Goal: Information Seeking & Learning: Check status

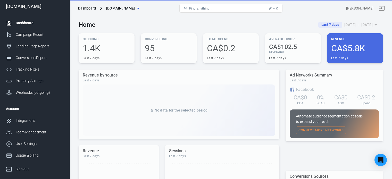
click at [381, 159] on icon "Open Intercom Messenger" at bounding box center [380, 160] width 5 height 6
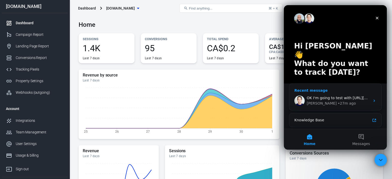
click at [332, 91] on div "OK I'm going to test with [URL][DOMAIN_NAME] to verify that attribution moves f…" at bounding box center [335, 100] width 92 height 19
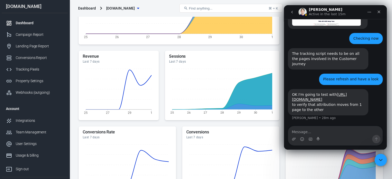
scroll to position [95, 0]
click at [324, 131] on textarea "Message…" at bounding box center [335, 130] width 94 height 9
type textarea "Thanks"
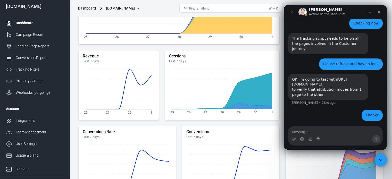
scroll to position [714, 0]
click at [30, 57] on div "Conversions Report" at bounding box center [40, 57] width 48 height 5
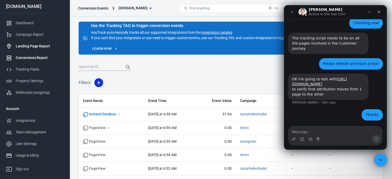
click at [31, 47] on div "Landing Page Report" at bounding box center [40, 46] width 48 height 5
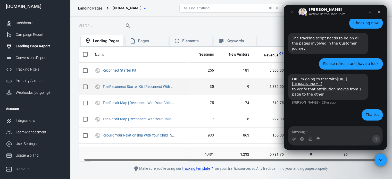
scroll to position [0, 11]
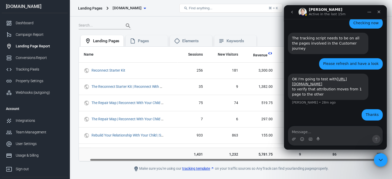
click at [382, 163] on div "Close Intercom Messenger" at bounding box center [380, 159] width 12 height 12
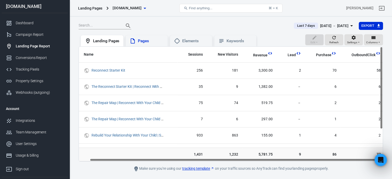
click at [150, 45] on div "Pages" at bounding box center [147, 40] width 42 height 11
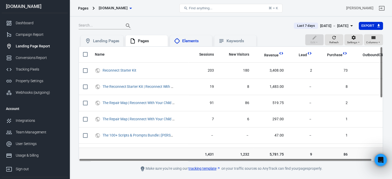
click at [190, 43] on div "Elements" at bounding box center [195, 40] width 26 height 5
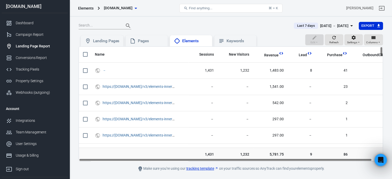
click at [190, 43] on div "Elements" at bounding box center [195, 40] width 26 height 5
click at [101, 39] on div "Landing Pages" at bounding box center [106, 40] width 26 height 5
